Goal: Use online tool/utility: Utilize a website feature to perform a specific function

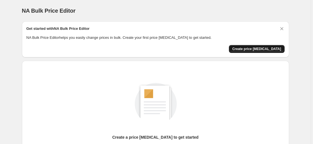
click at [258, 48] on span "Create price [MEDICAL_DATA]" at bounding box center [256, 49] width 49 height 5
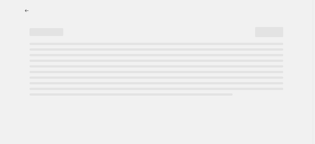
select select "percentage"
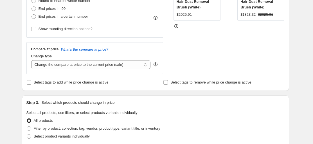
scroll to position [169, 0]
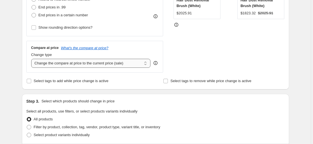
click at [77, 63] on select "Change the compare at price to the current price (sale) Change the compare at p…" at bounding box center [91, 63] width 120 height 9
click at [104, 61] on select "Change the compare at price to the current price (sale) Change the compare at p…" at bounding box center [91, 63] width 120 height 9
click at [203, 110] on fieldset "Select all products, use filters, or select products variants individually All …" at bounding box center [155, 124] width 258 height 30
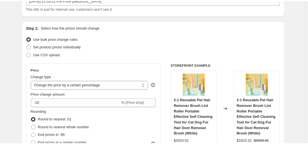
scroll to position [0, 0]
